Goal: Transaction & Acquisition: Purchase product/service

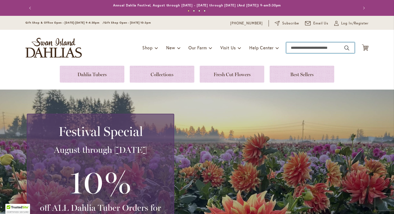
drag, startPoint x: 303, startPoint y: 47, endPoint x: 295, endPoint y: 45, distance: 8.1
click at [303, 47] on input "Search" at bounding box center [320, 47] width 68 height 11
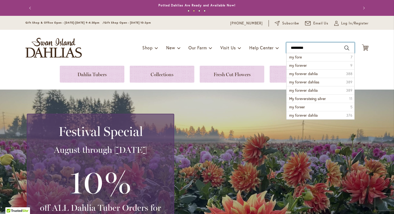
type input "**********"
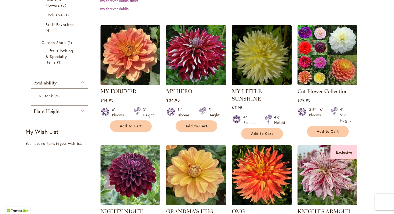
scroll to position [142, 0]
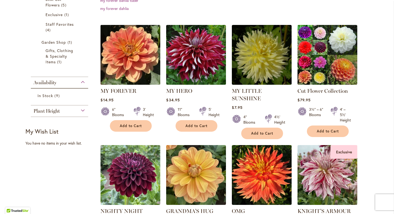
click at [135, 70] on img at bounding box center [130, 54] width 63 height 63
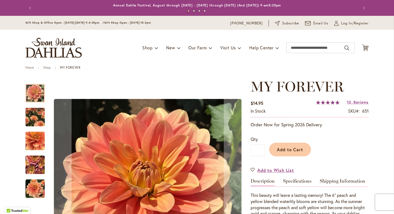
click at [33, 112] on img "MY FOREVER" at bounding box center [34, 117] width 19 height 24
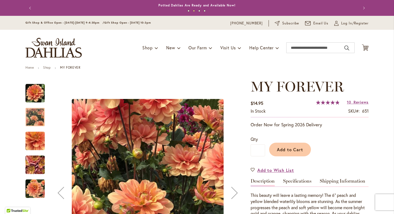
click at [35, 139] on img "MY FOREVER" at bounding box center [35, 141] width 39 height 36
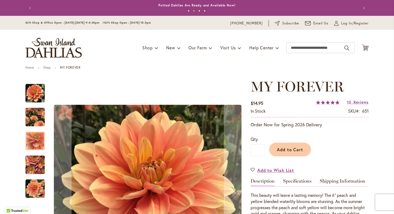
click at [39, 164] on img "MY FOREVER" at bounding box center [35, 164] width 39 height 29
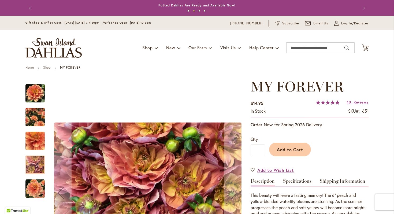
click at [35, 187] on img "MY FOREVER" at bounding box center [34, 188] width 19 height 19
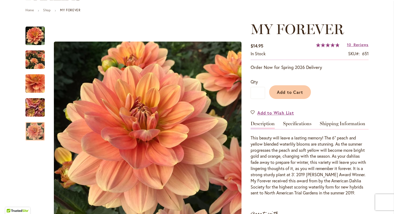
scroll to position [72, 0]
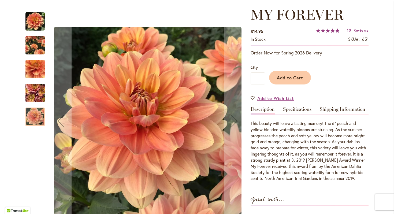
click at [28, 94] on img "MY FOREVER" at bounding box center [35, 93] width 39 height 29
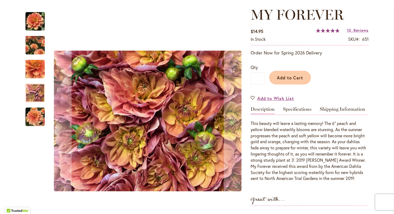
click at [36, 112] on img "MY FOREVER" at bounding box center [34, 116] width 19 height 19
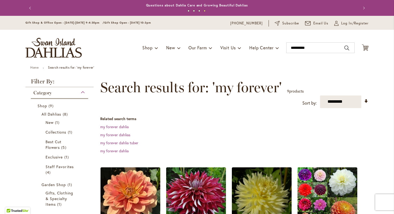
click at [177, 118] on dt "Related search terms" at bounding box center [234, 118] width 268 height 5
